Goal: Task Accomplishment & Management: Use online tool/utility

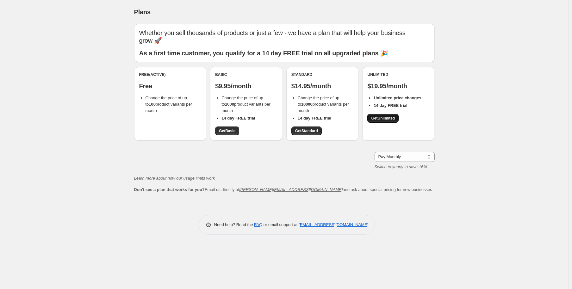
click at [384, 119] on span "Get Unlimited" at bounding box center [383, 118] width 24 height 5
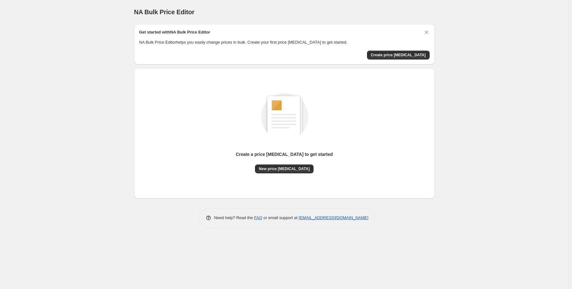
click at [495, 80] on div "NA Bulk Price Editor. This page is ready NA Bulk Price Editor Get started with …" at bounding box center [284, 144] width 569 height 289
click at [413, 56] on span "Create price [MEDICAL_DATA]" at bounding box center [398, 55] width 55 height 5
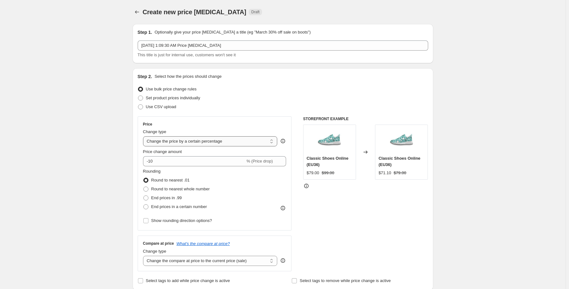
click at [225, 143] on select "Change the price to a certain amount Change the price by a certain amount Chang…" at bounding box center [210, 141] width 135 height 10
select select "to"
click at [144, 136] on select "Change the price to a certain amount Change the price by a certain amount Chang…" at bounding box center [210, 141] width 135 height 10
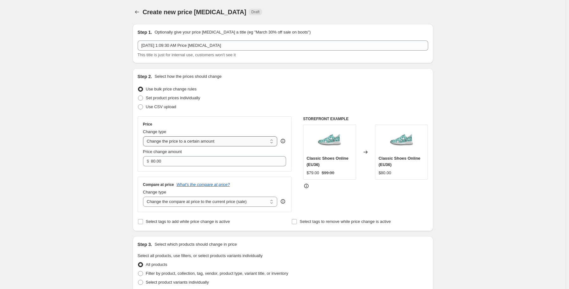
type input "80.00"
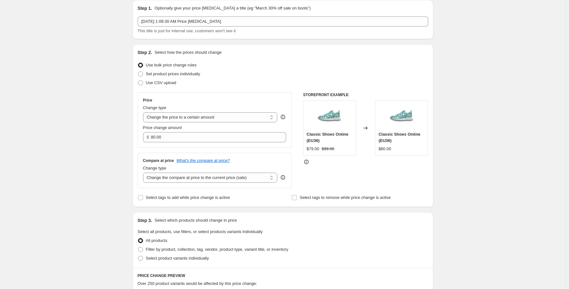
scroll to position [63, 0]
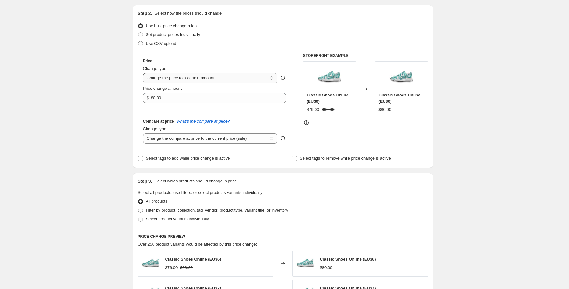
click at [235, 75] on select "Change the price to a certain amount Change the price by a certain amount Chang…" at bounding box center [210, 78] width 135 height 10
select select "by"
click at [144, 73] on select "Change the price to a certain amount Change the price by a certain amount Chang…" at bounding box center [210, 78] width 135 height 10
type input "-10.00"
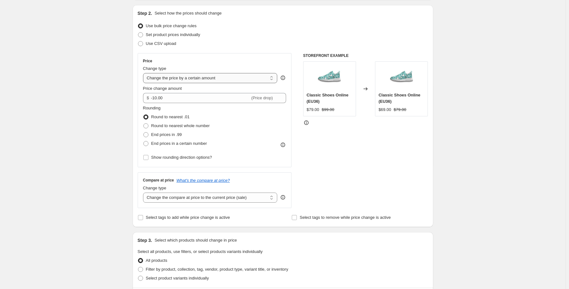
click at [214, 78] on select "Change the price to a certain amount Change the price by a certain amount Chang…" at bounding box center [210, 78] width 135 height 10
click at [144, 73] on select "Change the price to a certain amount Change the price by a certain amount Chang…" at bounding box center [210, 78] width 135 height 10
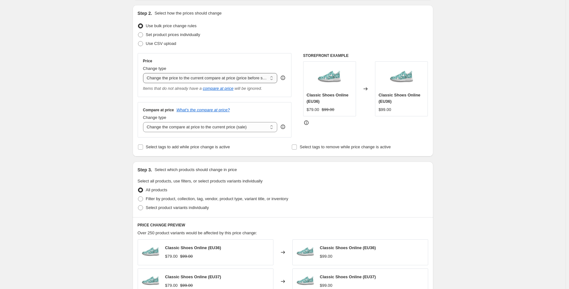
click at [211, 79] on select "Change the price to a certain amount Change the price by a certain amount Chang…" at bounding box center [210, 78] width 135 height 10
select select "to"
click at [144, 73] on select "Change the price to a certain amount Change the price by a certain amount Chang…" at bounding box center [210, 78] width 135 height 10
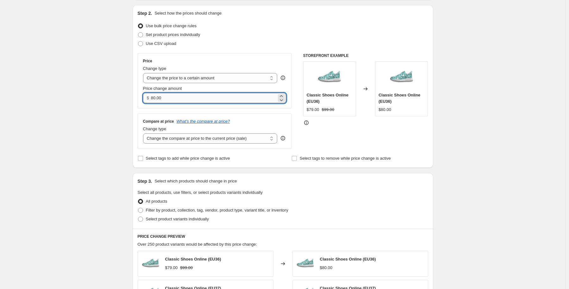
click at [172, 98] on input "80.00" at bounding box center [214, 98] width 126 height 10
drag, startPoint x: 179, startPoint y: 98, endPoint x: 144, endPoint y: 99, distance: 34.2
click at [144, 99] on div "$ 80.00" at bounding box center [214, 98] width 143 height 10
click at [199, 140] on select "Change the compare at price to the current price (sale) Change the compare at p…" at bounding box center [210, 139] width 135 height 10
click at [199, 141] on select "Change the compare at price to the current price (sale) Change the compare at p…" at bounding box center [210, 139] width 135 height 10
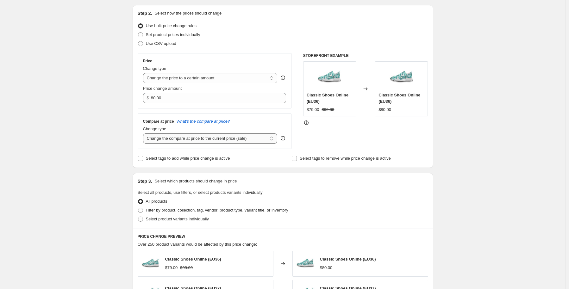
click at [194, 139] on select "Change the compare at price to the current price (sale) Change the compare at p…" at bounding box center [210, 139] width 135 height 10
select select "to"
click at [144, 134] on select "Change the compare at price to the current price (sale) Change the compare at p…" at bounding box center [210, 139] width 135 height 10
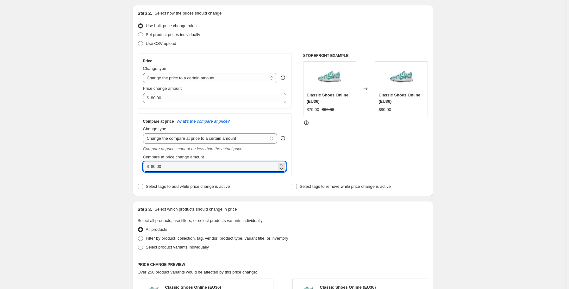
drag, startPoint x: 155, startPoint y: 168, endPoint x: 151, endPoint y: 168, distance: 3.8
click at [151, 168] on div "$ 80.00" at bounding box center [214, 167] width 143 height 10
type input "90.00"
click at [125, 161] on div "Create new price [MEDICAL_DATA]. This page is ready Create new price [MEDICAL_D…" at bounding box center [283, 238] width 566 height 602
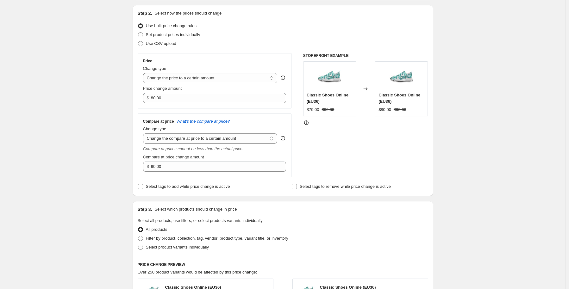
click at [368, 89] on icon at bounding box center [366, 88] width 4 height 3
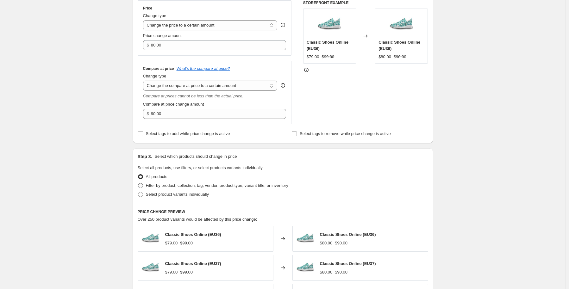
scroll to position [127, 0]
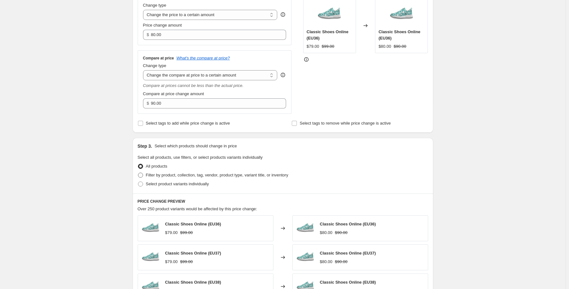
click at [162, 177] on span "Filter by product, collection, tag, vendor, product type, variant title, or inv…" at bounding box center [217, 175] width 142 height 5
click at [138, 173] on input "Filter by product, collection, tag, vendor, product type, variant title, or inv…" at bounding box center [138, 173] width 0 height 0
radio input "true"
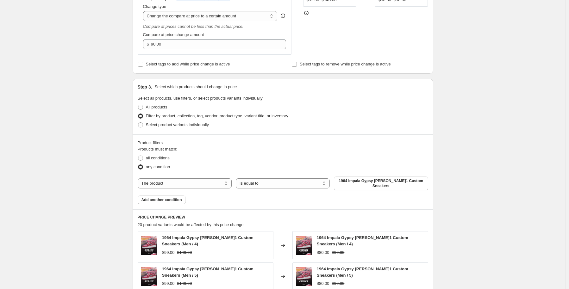
scroll to position [190, 0]
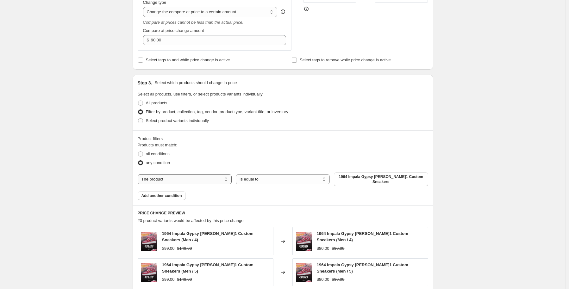
click at [160, 179] on select "The product The product's collection The product's tag The product's vendor The…" at bounding box center [185, 179] width 94 height 10
select select "collection"
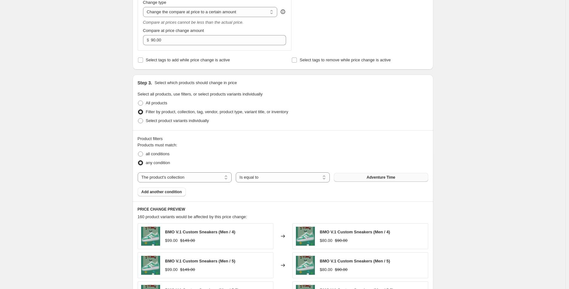
click at [363, 181] on button "Adventure Time" at bounding box center [381, 177] width 94 height 9
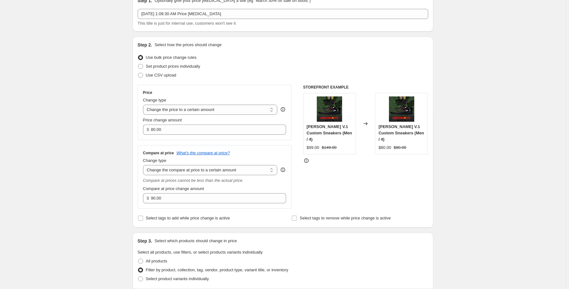
scroll to position [63, 0]
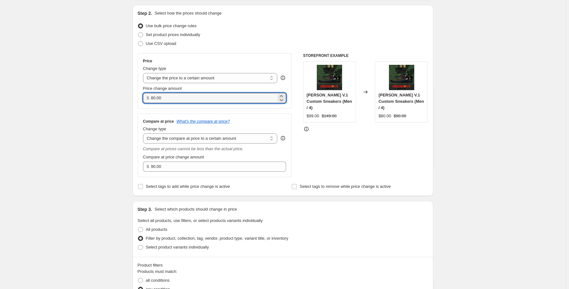
drag, startPoint x: 167, startPoint y: 98, endPoint x: 146, endPoint y: 99, distance: 21.9
click at [146, 99] on div "$ 80.00" at bounding box center [214, 98] width 143 height 10
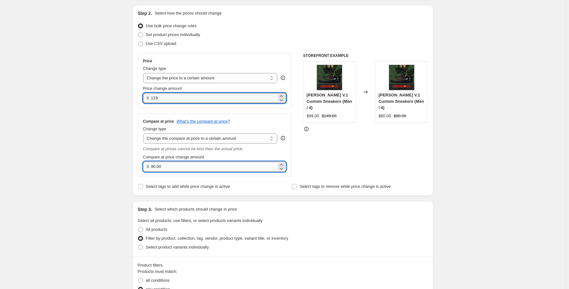
type input "119.00"
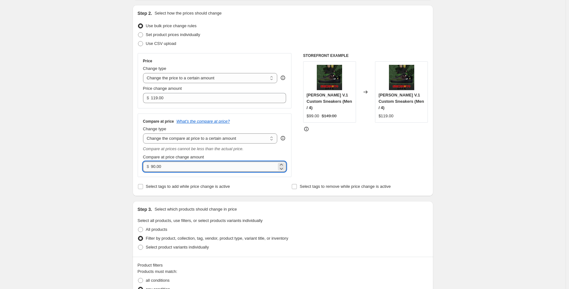
click at [181, 168] on input "90.00" at bounding box center [214, 167] width 126 height 10
drag, startPoint x: 166, startPoint y: 166, endPoint x: 140, endPoint y: 165, distance: 25.7
click at [134, 166] on div "Step 2. Select how the prices should change Use bulk price change rules Set pro…" at bounding box center [283, 100] width 301 height 191
type input "169.00"
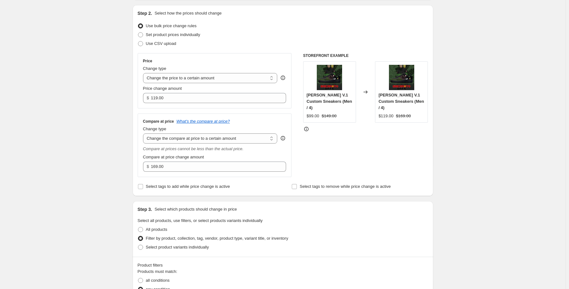
click at [103, 153] on div "Create new price [MEDICAL_DATA]. This page is ready Create new price [MEDICAL_D…" at bounding box center [283, 273] width 566 height 673
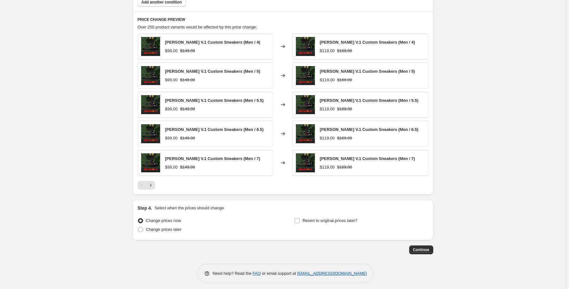
scroll to position [383, 0]
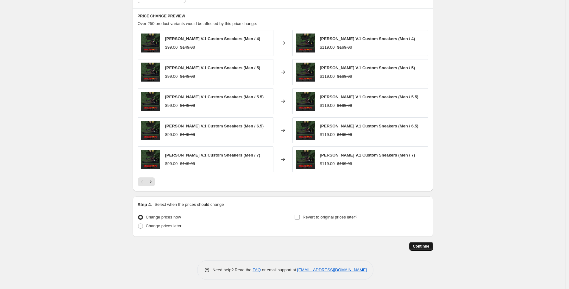
click at [429, 248] on span "Continue" at bounding box center [421, 246] width 16 height 5
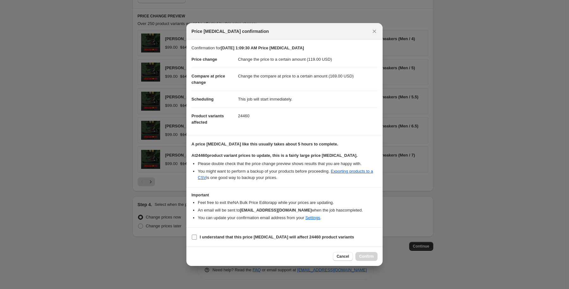
click at [223, 235] on b "I understand that this price [MEDICAL_DATA] will affect 24460 product variants" at bounding box center [277, 237] width 155 height 5
click at [197, 235] on input "I understand that this price [MEDICAL_DATA] will affect 24460 product variants" at bounding box center [194, 237] width 5 height 5
checkbox input "true"
click at [368, 257] on span "Confirm" at bounding box center [366, 256] width 15 height 5
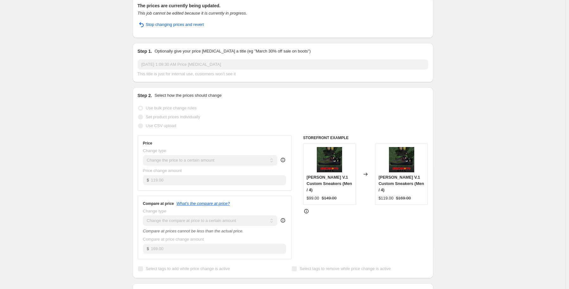
scroll to position [127, 0]
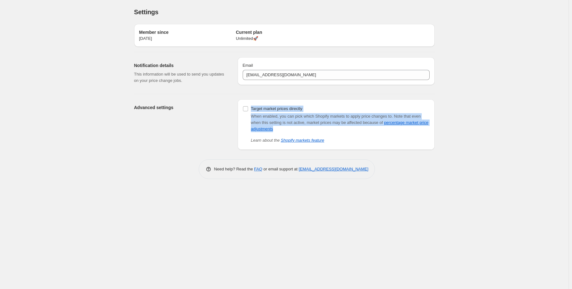
drag, startPoint x: 250, startPoint y: 102, endPoint x: 307, endPoint y: 128, distance: 62.6
click at [307, 128] on div "Target market prices directly When enabled, you can pick which Shopify markets …" at bounding box center [336, 124] width 197 height 51
copy div "Target market prices directly When enabled, you can pick which Shopify markets …"
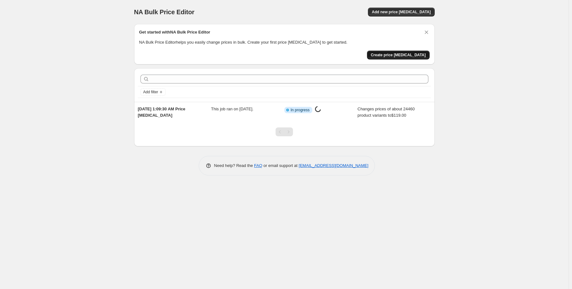
click at [405, 54] on span "Create price [MEDICAL_DATA]" at bounding box center [398, 55] width 55 height 5
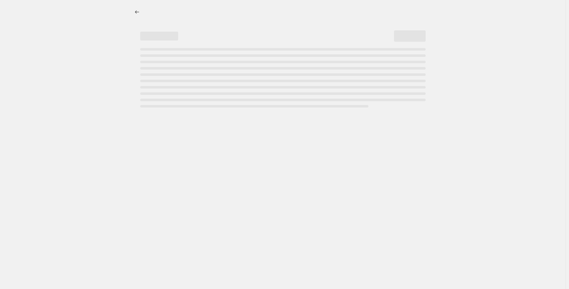
select select "percentage"
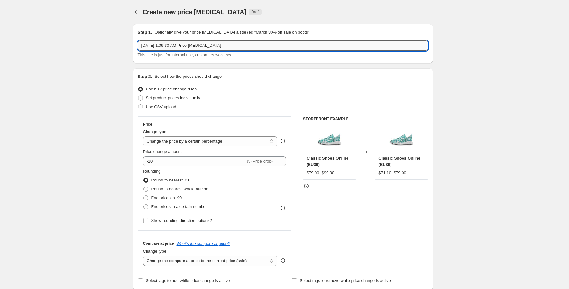
click at [226, 47] on input "[DATE] 1:09:30 AM Price [MEDICAL_DATA]" at bounding box center [283, 46] width 291 height 10
drag, startPoint x: 246, startPoint y: 45, endPoint x: 197, endPoint y: 47, distance: 48.8
click at [197, 47] on input "[DATE] 1:09:30 AM Price [MEDICAL_DATA]" at bounding box center [283, 46] width 291 height 10
type input "[DATE] 1:09:30 AM Price dunk"
click at [186, 143] on select "Change the price to a certain amount Change the price by a certain amount Chang…" at bounding box center [210, 141] width 135 height 10
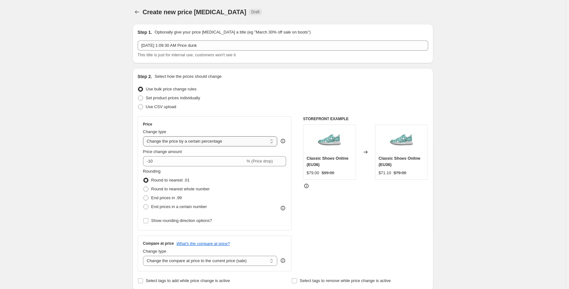
select select "to"
click at [144, 136] on select "Change the price to a certain amount Change the price by a certain amount Chang…" at bounding box center [210, 141] width 135 height 10
type input "80.00"
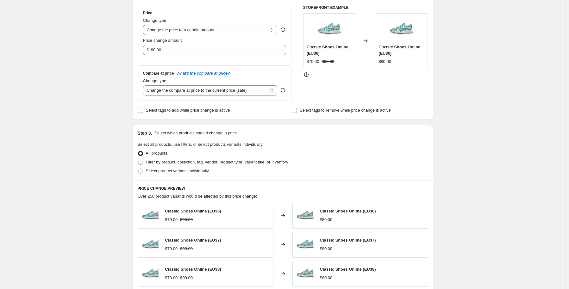
scroll to position [127, 0]
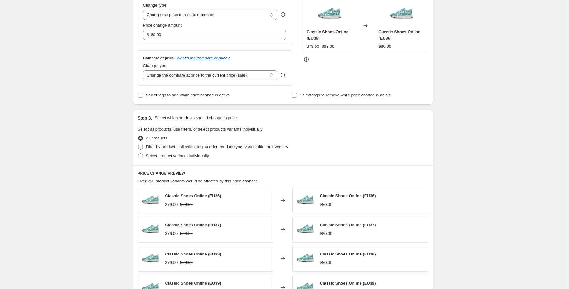
click at [147, 148] on label "Filter by product, collection, tag, vendor, product type, variant title, or inv…" at bounding box center [213, 147] width 151 height 9
click at [138, 145] on input "Filter by product, collection, tag, vendor, product type, variant title, or inv…" at bounding box center [138, 145] width 0 height 0
radio input "true"
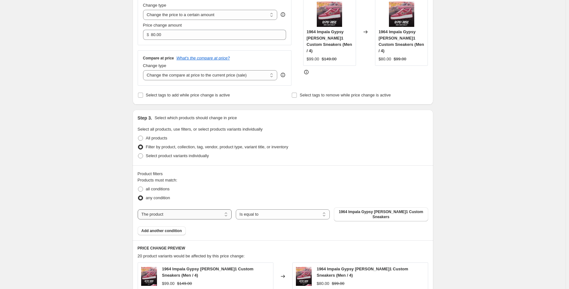
click at [203, 214] on select "The product The product's collection The product's tag The product's vendor The…" at bounding box center [185, 215] width 94 height 10
select select "collection"
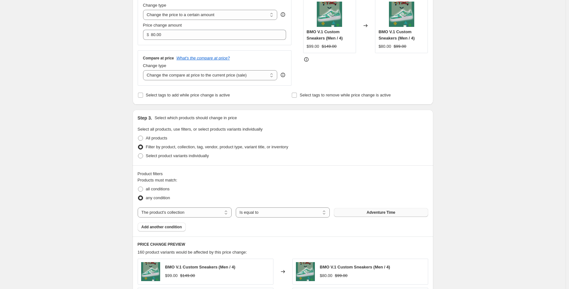
click at [362, 214] on button "Adventure Time" at bounding box center [381, 212] width 94 height 9
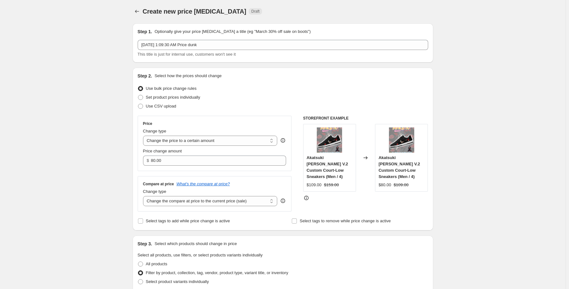
scroll to position [0, 0]
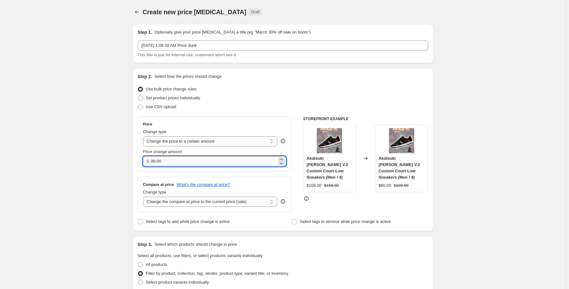
click at [168, 161] on input "80.00" at bounding box center [214, 161] width 126 height 10
drag, startPoint x: 165, startPoint y: 162, endPoint x: 146, endPoint y: 162, distance: 19.6
click at [146, 162] on div "$ 80.00" at bounding box center [214, 161] width 143 height 10
type input "129.00"
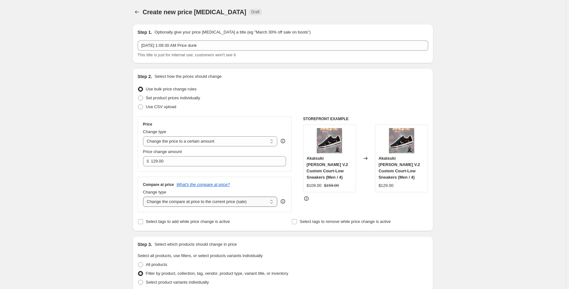
click at [172, 202] on select "Change the compare at price to the current price (sale) Change the compare at p…" at bounding box center [210, 202] width 135 height 10
select select "to"
click at [144, 197] on select "Change the compare at price to the current price (sale) Change the compare at p…" at bounding box center [210, 202] width 135 height 10
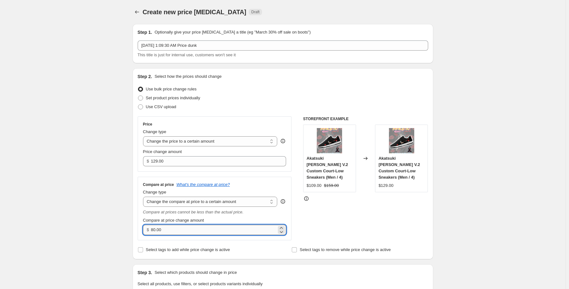
click at [176, 233] on input "80.00" at bounding box center [214, 230] width 126 height 10
drag, startPoint x: 165, startPoint y: 232, endPoint x: 144, endPoint y: 231, distance: 20.9
click at [144, 231] on div "$ 80.00" at bounding box center [214, 230] width 143 height 10
type input "179.00"
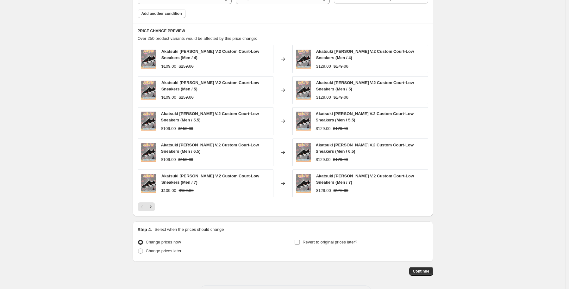
scroll to position [394, 0]
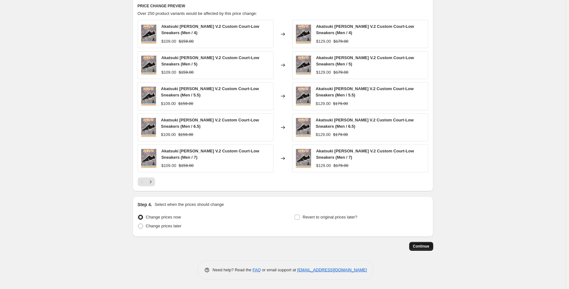
click at [425, 246] on span "Continue" at bounding box center [421, 246] width 16 height 5
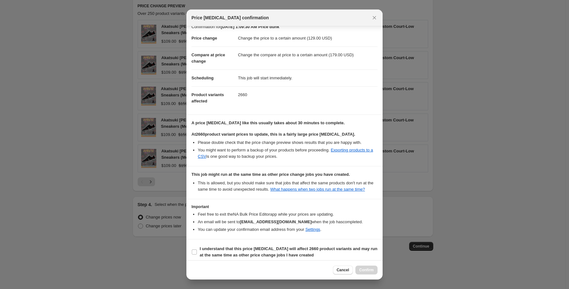
scroll to position [11, 0]
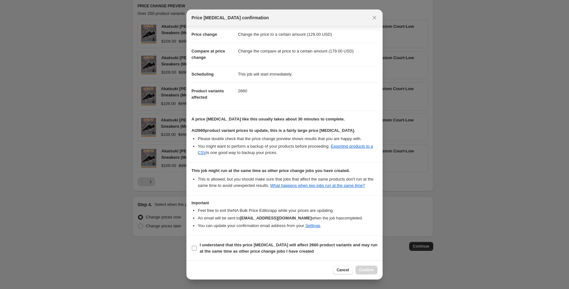
click at [195, 249] on input "I understand that this price [MEDICAL_DATA] will affect 2660 product variants a…" at bounding box center [194, 248] width 5 height 5
checkbox input "true"
click at [365, 268] on span "Confirm" at bounding box center [366, 270] width 15 height 5
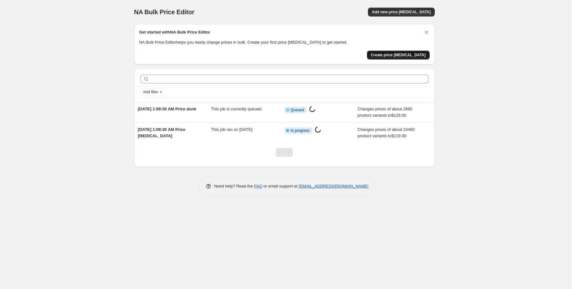
click at [408, 54] on span "Create price [MEDICAL_DATA]" at bounding box center [398, 55] width 55 height 5
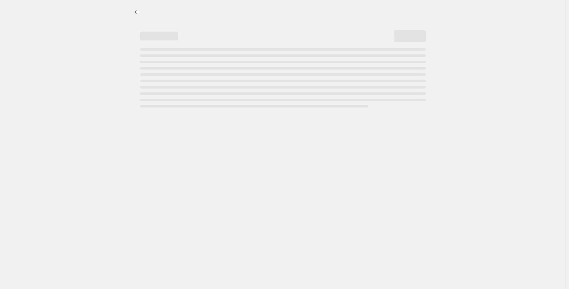
select select "percentage"
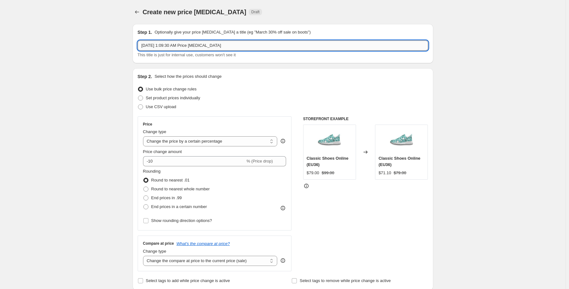
click at [203, 46] on input "[DATE] 1:09:30 AM Price [MEDICAL_DATA]" at bounding box center [283, 46] width 291 height 10
drag, startPoint x: 197, startPoint y: 47, endPoint x: 276, endPoint y: 48, distance: 79.5
click at [276, 48] on input "[DATE] 1:09:30 AM Price [MEDICAL_DATA]" at bounding box center [283, 46] width 291 height 10
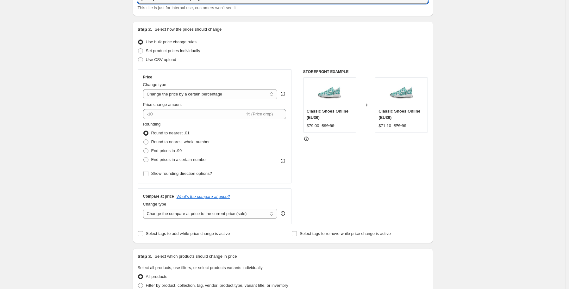
scroll to position [63, 0]
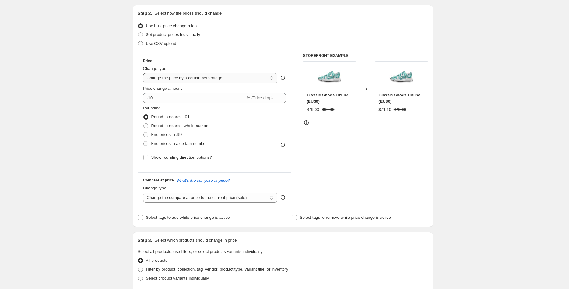
type input "[DATE] 1:09:30 AM Price aj1 high"
click at [196, 79] on select "Change the price to a certain amount Change the price by a certain amount Chang…" at bounding box center [210, 78] width 135 height 10
select select "to"
click at [144, 73] on select "Change the price to a certain amount Change the price by a certain amount Chang…" at bounding box center [210, 78] width 135 height 10
type input "80.00"
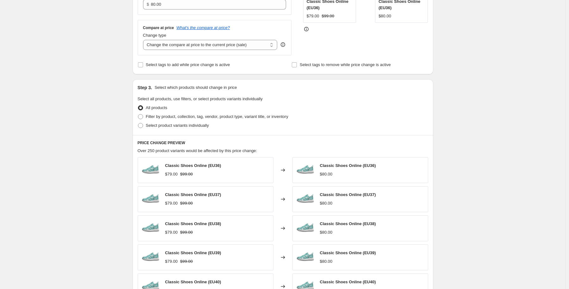
scroll to position [158, 0]
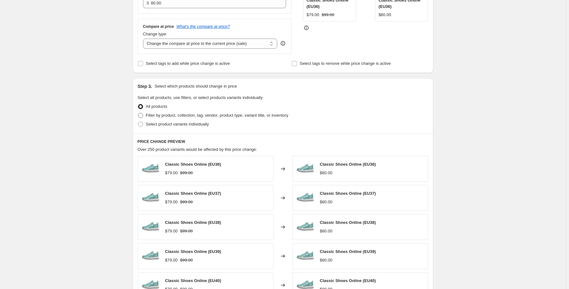
click at [152, 117] on span "Filter by product, collection, tag, vendor, product type, variant title, or inv…" at bounding box center [217, 115] width 142 height 5
click at [138, 113] on input "Filter by product, collection, tag, vendor, product type, variant title, or inv…" at bounding box center [138, 113] width 0 height 0
radio input "true"
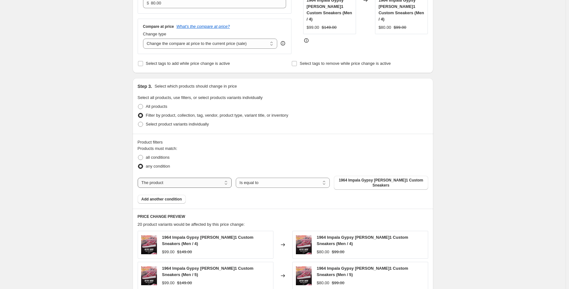
click at [212, 178] on select "The product The product's collection The product's tag The product's vendor The…" at bounding box center [185, 183] width 94 height 10
select select "collection"
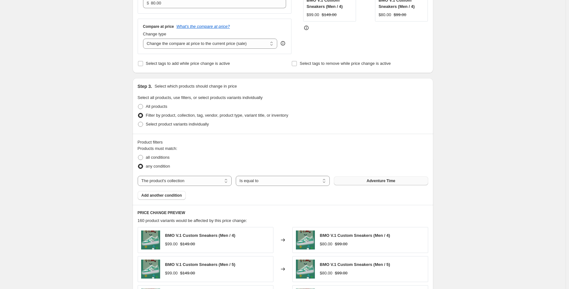
click at [370, 184] on button "Adventure Time" at bounding box center [381, 181] width 94 height 9
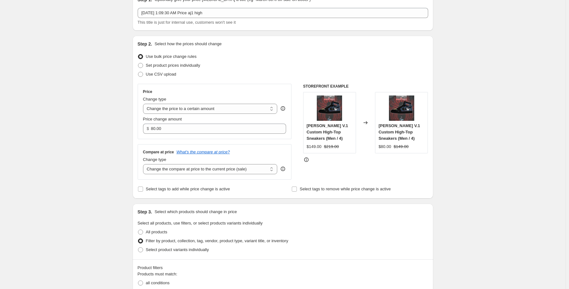
scroll to position [32, 0]
click at [178, 108] on select "Change the price to a certain amount Change the price by a certain amount Chang…" at bounding box center [210, 110] width 135 height 10
click at [144, 105] on select "Change the price to a certain amount Change the price by a certain amount Chang…" at bounding box center [210, 110] width 135 height 10
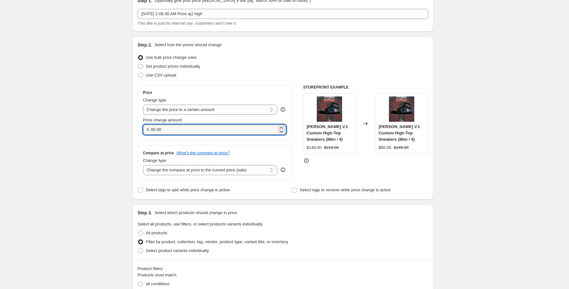
drag, startPoint x: 168, startPoint y: 131, endPoint x: 147, endPoint y: 131, distance: 21.5
click at [147, 131] on div "$ 80.00" at bounding box center [214, 130] width 143 height 10
click at [154, 129] on input "169.00" at bounding box center [214, 130] width 126 height 10
type input "179.00"
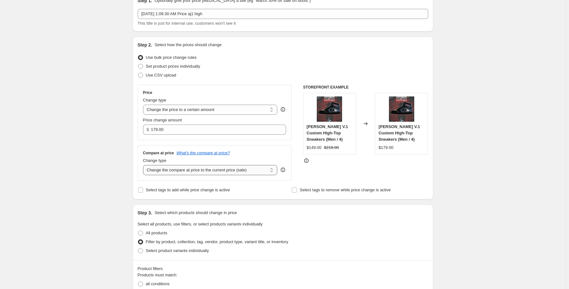
click at [237, 171] on select "Change the compare at price to the current price (sale) Change the compare at p…" at bounding box center [210, 170] width 135 height 10
select select "to"
click at [144, 166] on select "Change the compare at price to the current price (sale) Change the compare at p…" at bounding box center [210, 170] width 135 height 10
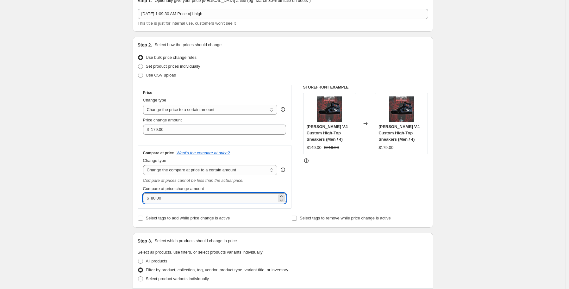
click at [171, 198] on input "80.00" at bounding box center [214, 198] width 126 height 10
drag, startPoint x: 177, startPoint y: 200, endPoint x: 148, endPoint y: 199, distance: 28.2
click at [148, 200] on div "$ 80.00" at bounding box center [214, 198] width 143 height 10
type input "239.00"
click at [328, 181] on div "STOREFRONT EXAMPLE [PERSON_NAME] V.1 Custom High-Top Sneakers (Men / 4) $149.00…" at bounding box center [365, 147] width 125 height 124
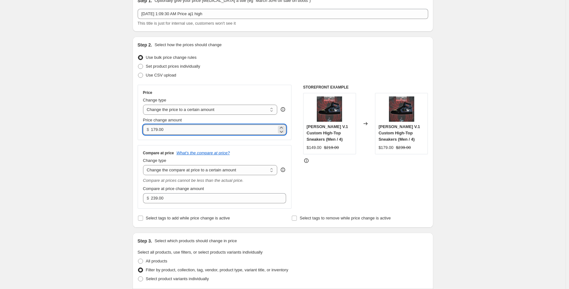
click at [156, 130] on input "179.00" at bounding box center [214, 130] width 126 height 10
click at [171, 129] on input "179.00" at bounding box center [214, 130] width 126 height 10
click at [351, 177] on div "STOREFRONT EXAMPLE [PERSON_NAME] V.1 Custom High-Top Sneakers (Men / 4) $149.00…" at bounding box center [365, 147] width 125 height 124
click at [155, 131] on input "179.00" at bounding box center [214, 130] width 126 height 10
click at [166, 130] on input "179.00" at bounding box center [214, 130] width 126 height 10
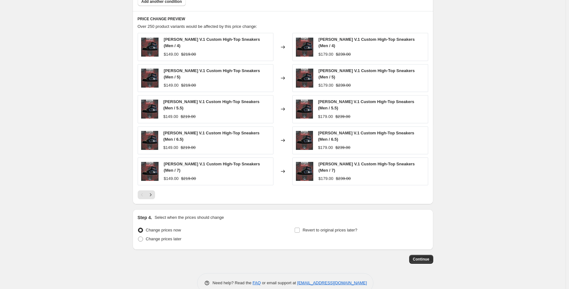
scroll to position [394, 0]
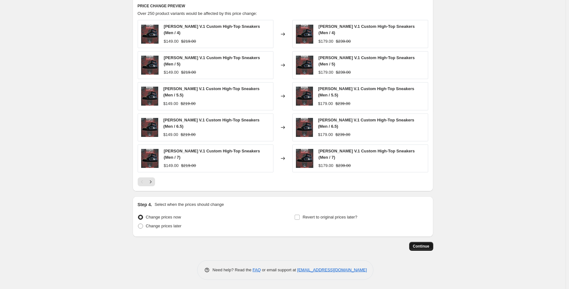
click at [423, 244] on span "Continue" at bounding box center [421, 246] width 16 height 5
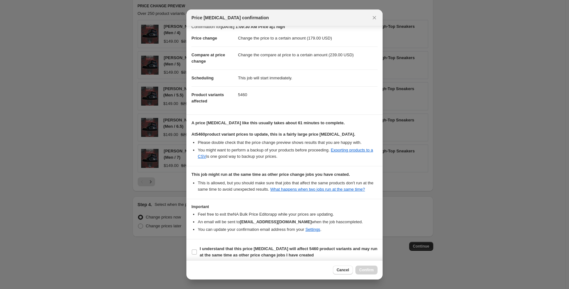
scroll to position [11, 0]
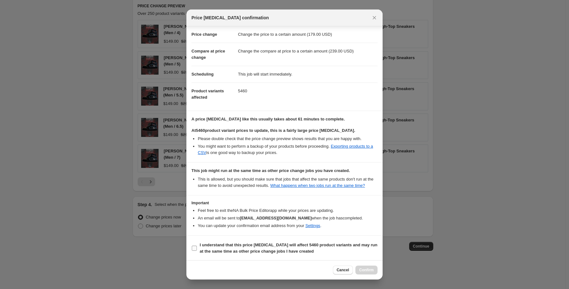
click at [193, 250] on input "I understand that this price [MEDICAL_DATA] will affect 5460 product variants a…" at bounding box center [194, 248] width 5 height 5
checkbox input "true"
click at [370, 271] on span "Confirm" at bounding box center [366, 270] width 15 height 5
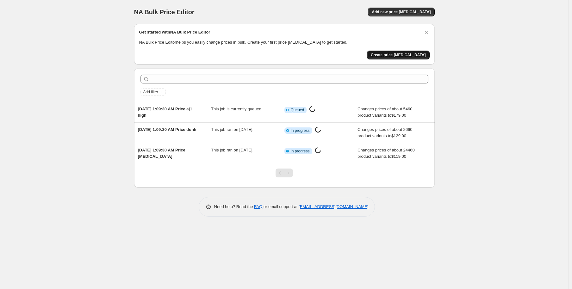
click at [398, 54] on span "Create price [MEDICAL_DATA]" at bounding box center [398, 55] width 55 height 5
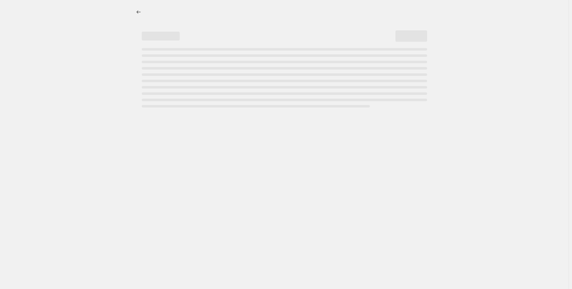
select select "percentage"
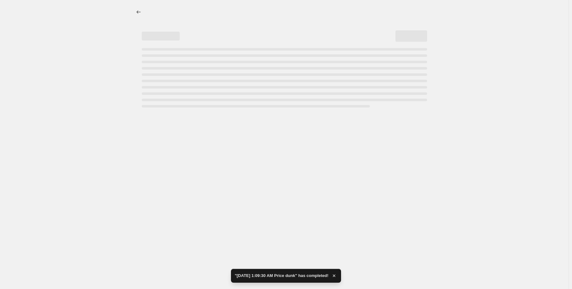
select select "percentage"
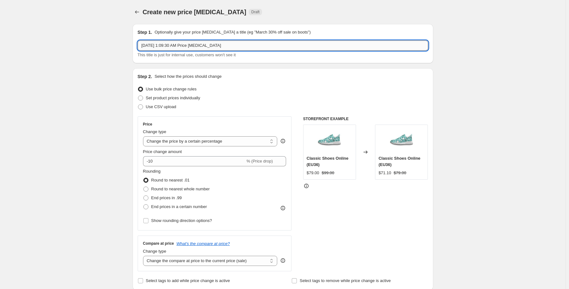
click at [204, 49] on input "[DATE] 1:09:30 AM Price [MEDICAL_DATA]" at bounding box center [283, 46] width 291 height 10
drag, startPoint x: 198, startPoint y: 46, endPoint x: 246, endPoint y: 46, distance: 48.1
click at [246, 46] on input "[DATE] 1:09:30 AM Price [MEDICAL_DATA]" at bounding box center [283, 46] width 291 height 10
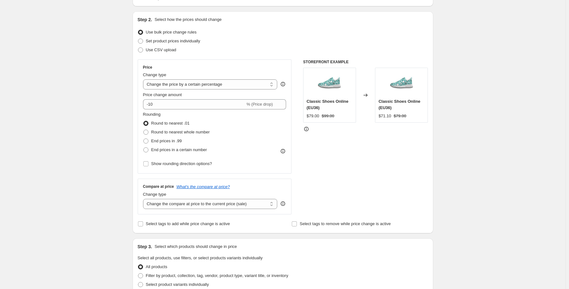
scroll to position [127, 0]
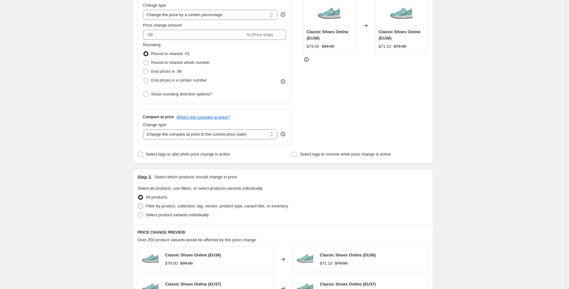
type input "[DATE] 1:09:30 AM Price ts low"
click at [148, 206] on span "Filter by product, collection, tag, vendor, product type, variant title, or inv…" at bounding box center [217, 206] width 142 height 5
click at [138, 204] on input "Filter by product, collection, tag, vendor, product type, variant title, or inv…" at bounding box center [138, 204] width 0 height 0
radio input "true"
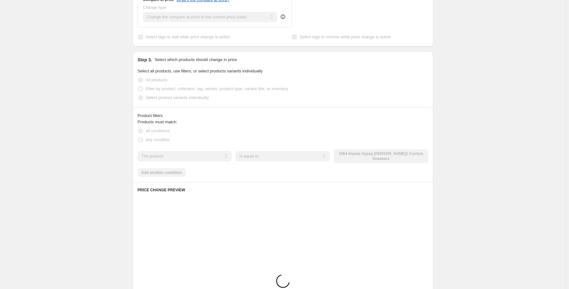
scroll to position [253, 0]
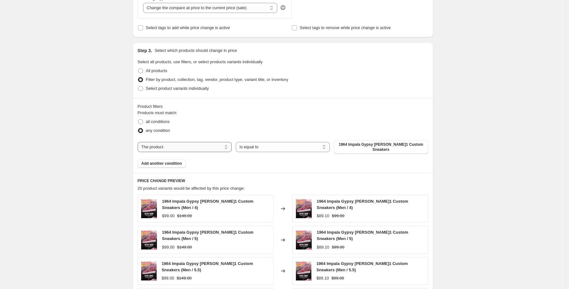
click at [205, 148] on select "The product The product's collection The product's tag The product's vendor The…" at bounding box center [185, 147] width 94 height 10
select select "collection"
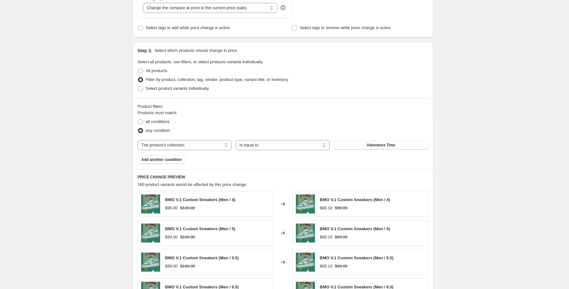
click at [361, 148] on button "Adventure Time" at bounding box center [381, 145] width 94 height 9
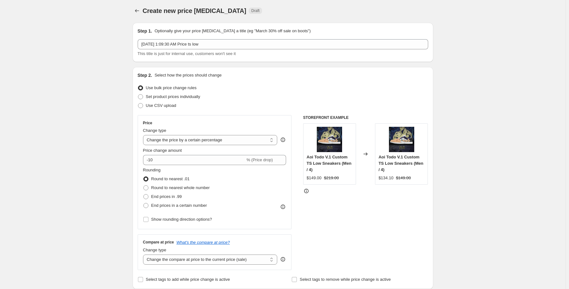
scroll to position [0, 0]
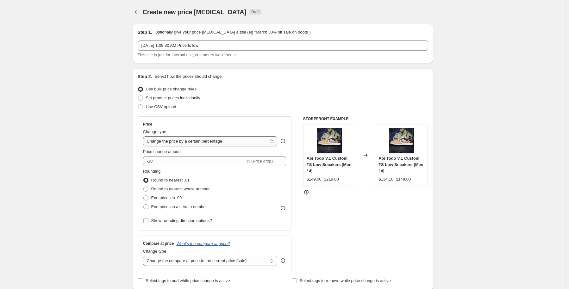
click at [170, 141] on select "Change the price to a certain amount Change the price by a certain amount Chang…" at bounding box center [210, 141] width 135 height 10
select select "to"
click at [144, 136] on select "Change the price to a certain amount Change the price by a certain amount Chang…" at bounding box center [210, 141] width 135 height 10
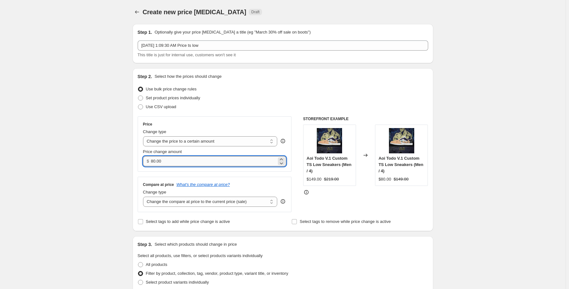
click at [163, 162] on input "80.00" at bounding box center [214, 161] width 126 height 10
drag, startPoint x: 168, startPoint y: 162, endPoint x: 144, endPoint y: 162, distance: 23.7
click at [144, 162] on div "Price Change type Change the price to a certain amount Change the price by a ce…" at bounding box center [215, 144] width 154 height 55
type input "169.00"
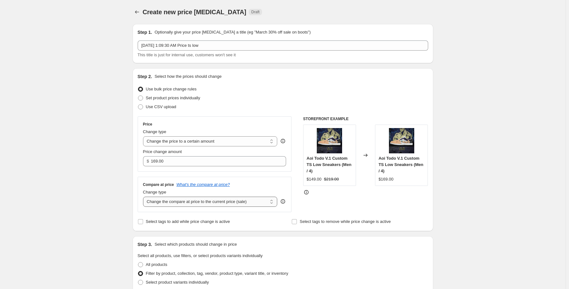
click at [221, 203] on select "Change the compare at price to the current price (sale) Change the compare at p…" at bounding box center [210, 202] width 135 height 10
select select "to"
click at [144, 197] on select "Change the compare at price to the current price (sale) Change the compare at p…" at bounding box center [210, 202] width 135 height 10
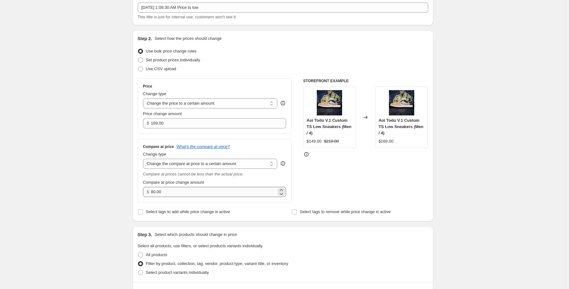
scroll to position [63, 0]
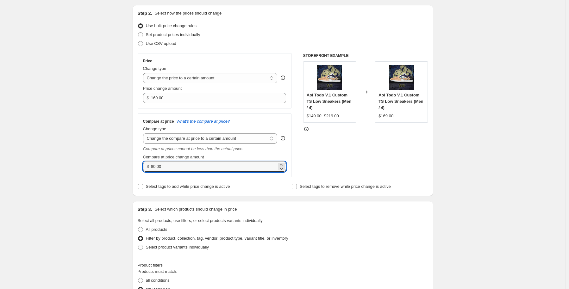
drag, startPoint x: 174, startPoint y: 168, endPoint x: 134, endPoint y: 167, distance: 39.9
click at [134, 167] on div "Step 2. Select how the prices should change Use bulk price change rules Set pro…" at bounding box center [283, 100] width 301 height 191
type input "239.00"
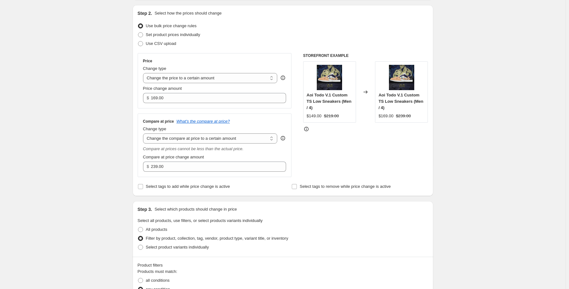
click at [105, 159] on div "Create new price [MEDICAL_DATA]. This page is ready Create new price [MEDICAL_D…" at bounding box center [283, 273] width 566 height 673
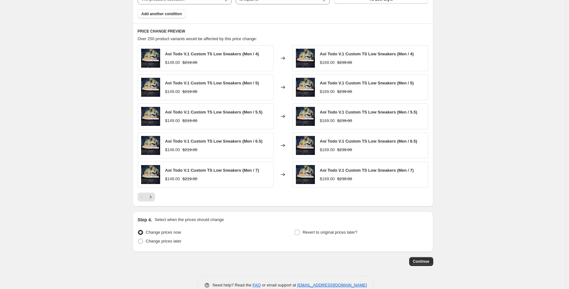
scroll to position [383, 0]
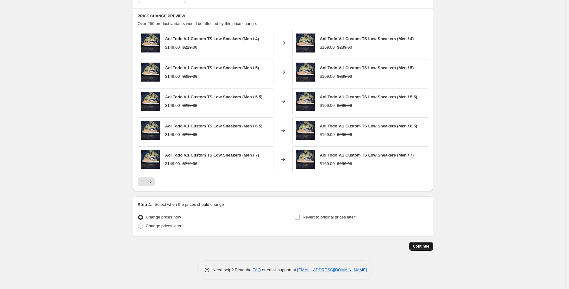
click at [425, 247] on span "Continue" at bounding box center [421, 246] width 16 height 5
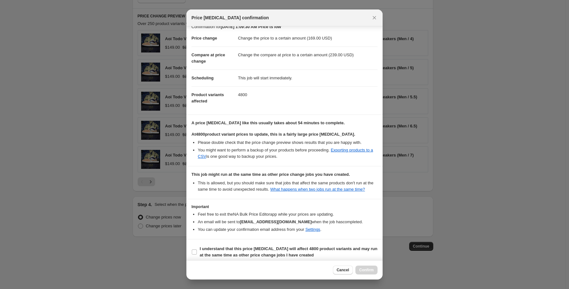
scroll to position [11, 0]
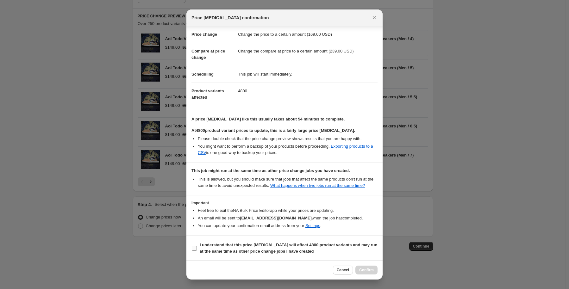
click at [220, 246] on b "I understand that this price [MEDICAL_DATA] will affect 4800 product variants a…" at bounding box center [289, 248] width 178 height 11
click at [197, 246] on input "I understand that this price [MEDICAL_DATA] will affect 4800 product variants a…" at bounding box center [194, 248] width 5 height 5
checkbox input "true"
click at [369, 271] on span "Confirm" at bounding box center [366, 270] width 15 height 5
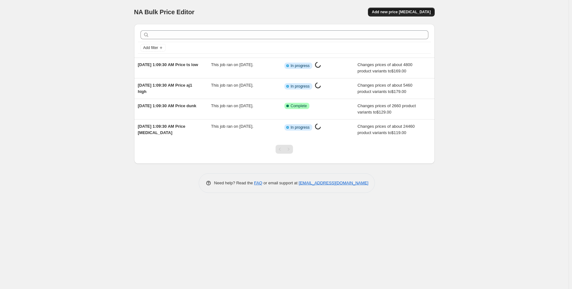
click at [410, 11] on span "Add new price [MEDICAL_DATA]" at bounding box center [401, 11] width 59 height 5
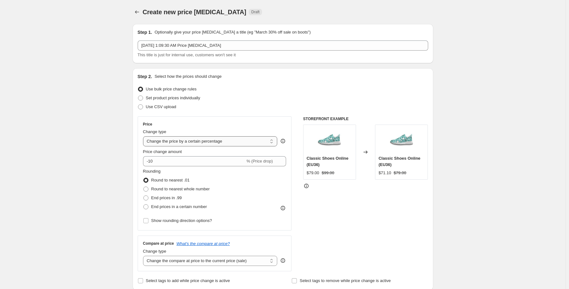
click at [192, 143] on select "Change the price to a certain amount Change the price by a certain amount Chang…" at bounding box center [210, 141] width 135 height 10
select select "to"
click at [144, 136] on select "Change the price to a certain amount Change the price by a certain amount Chang…" at bounding box center [210, 141] width 135 height 10
type input "80.00"
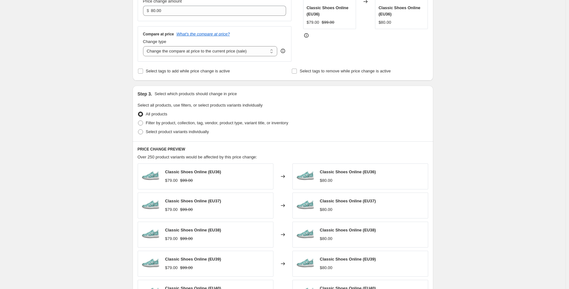
scroll to position [158, 0]
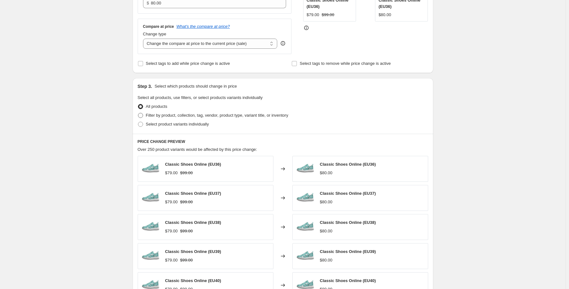
click at [150, 116] on span "Filter by product, collection, tag, vendor, product type, variant title, or inv…" at bounding box center [217, 115] width 142 height 5
click at [138, 113] on input "Filter by product, collection, tag, vendor, product type, variant title, or inv…" at bounding box center [138, 113] width 0 height 0
radio input "true"
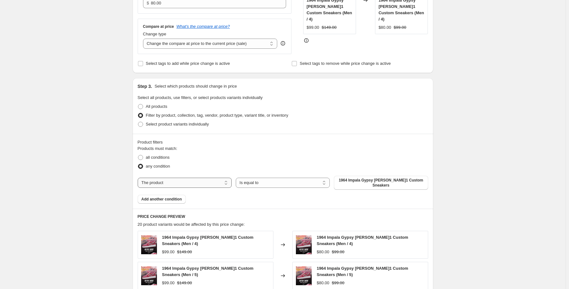
click at [198, 181] on select "The product The product's collection The product's tag The product's vendor The…" at bounding box center [185, 183] width 94 height 10
select select "collection"
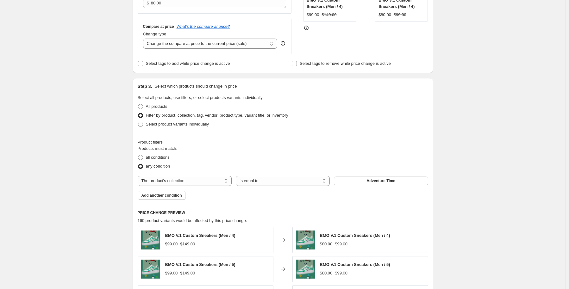
click at [369, 183] on span "Adventure Time" at bounding box center [381, 181] width 28 height 5
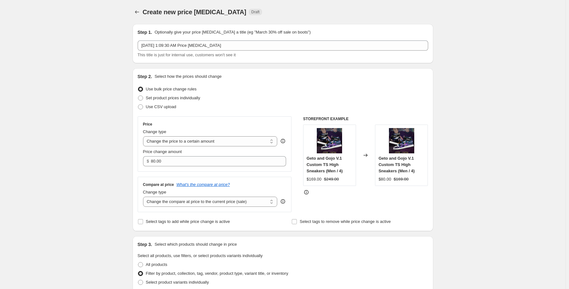
scroll to position [0, 0]
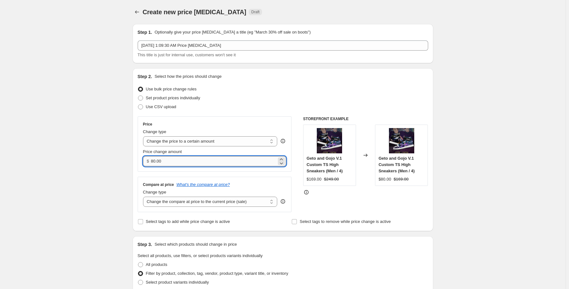
click at [165, 162] on input "80.00" at bounding box center [214, 161] width 126 height 10
drag, startPoint x: 165, startPoint y: 161, endPoint x: 147, endPoint y: 161, distance: 18.0
click at [146, 161] on div "$ 80.00" at bounding box center [214, 161] width 143 height 10
type input "199.00"
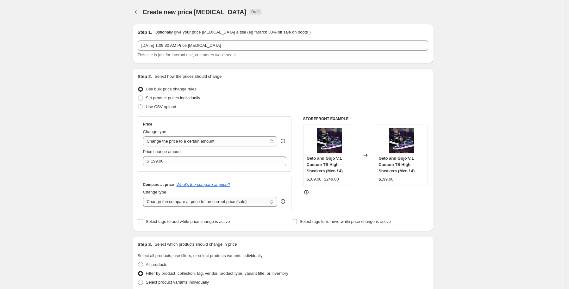
click at [171, 202] on select "Change the compare at price to the current price (sale) Change the compare at p…" at bounding box center [210, 202] width 135 height 10
select select "to"
click at [144, 197] on select "Change the compare at price to the current price (sale) Change the compare at p…" at bounding box center [210, 202] width 135 height 10
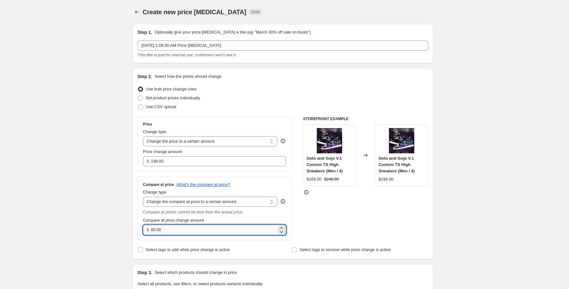
click at [167, 231] on input "80.00" at bounding box center [214, 230] width 126 height 10
drag, startPoint x: 168, startPoint y: 231, endPoint x: 148, endPoint y: 231, distance: 19.9
click at [148, 231] on div "$ 80.00" at bounding box center [214, 230] width 143 height 10
type input "279.00"
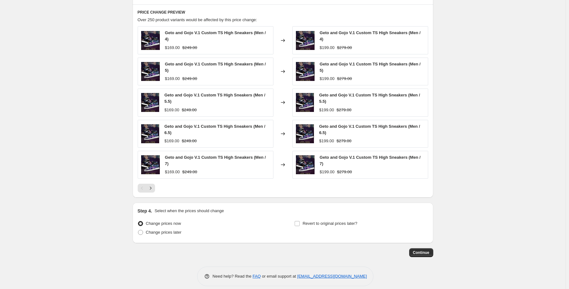
scroll to position [388, 0]
click at [428, 249] on button "Continue" at bounding box center [421, 252] width 24 height 9
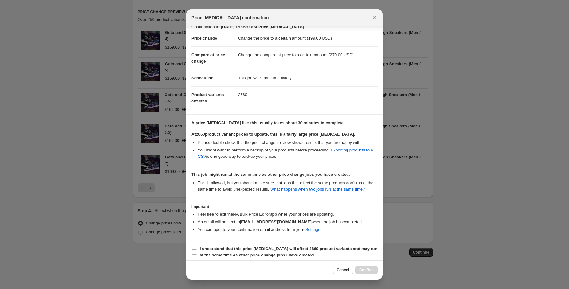
scroll to position [11, 0]
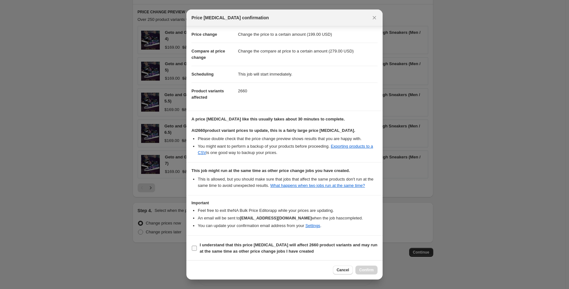
click at [217, 247] on span "I understand that this price [MEDICAL_DATA] will affect 2660 product variants a…" at bounding box center [289, 248] width 178 height 13
click at [197, 247] on input "I understand that this price [MEDICAL_DATA] will affect 2660 product variants a…" at bounding box center [194, 248] width 5 height 5
checkbox input "true"
click at [368, 269] on span "Confirm" at bounding box center [366, 270] width 15 height 5
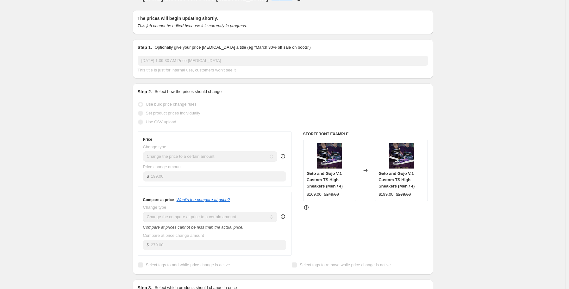
scroll to position [8, 0]
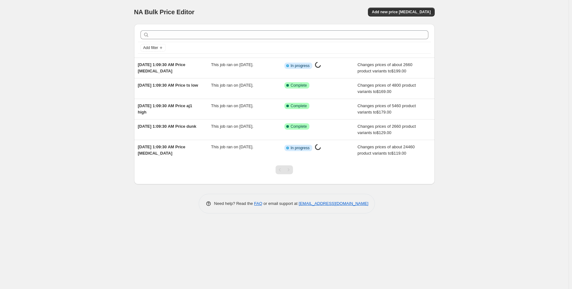
click at [515, 33] on div "NA Bulk Price Editor. This page is ready NA Bulk Price Editor Add new price [ME…" at bounding box center [284, 144] width 569 height 289
